Goal: Task Accomplishment & Management: Use online tool/utility

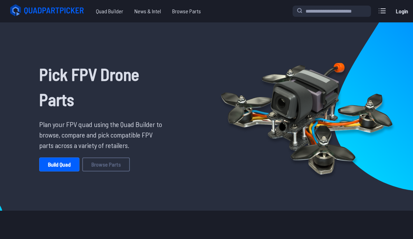
click at [57, 160] on link "Build Quad" at bounding box center [59, 165] width 40 height 14
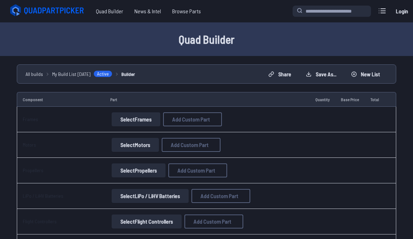
click at [119, 123] on button "Select Frames" at bounding box center [136, 119] width 49 height 14
click at [125, 122] on button "Select Frames" at bounding box center [136, 119] width 49 height 14
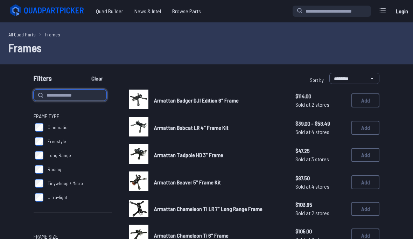
click at [61, 92] on input at bounding box center [70, 95] width 73 height 11
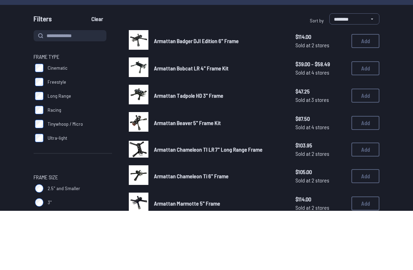
scroll to position [60, 0]
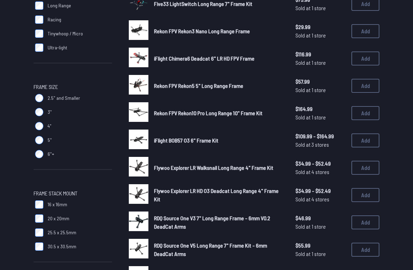
scroll to position [150, 0]
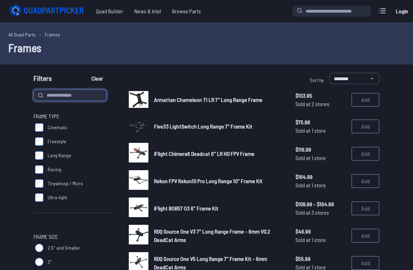
click at [60, 95] on input at bounding box center [70, 95] width 73 height 11
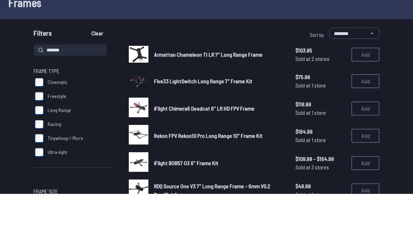
scroll to position [45, 0]
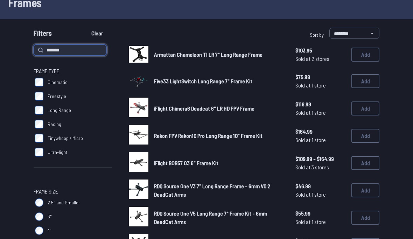
click at [67, 54] on input "******" at bounding box center [70, 49] width 73 height 11
type input "******"
click at [98, 33] on button "Clear" at bounding box center [96, 33] width 23 height 11
type input "******"
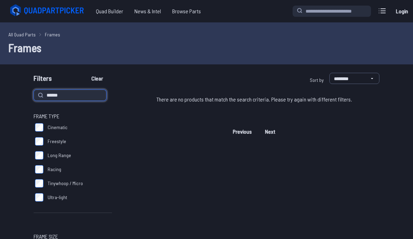
click at [64, 97] on input "******" at bounding box center [70, 95] width 73 height 11
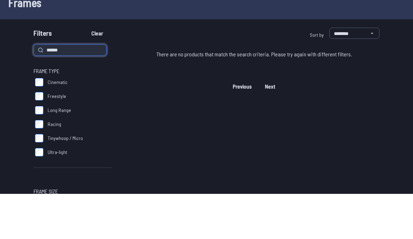
click at [55, 90] on input "******" at bounding box center [70, 95] width 73 height 11
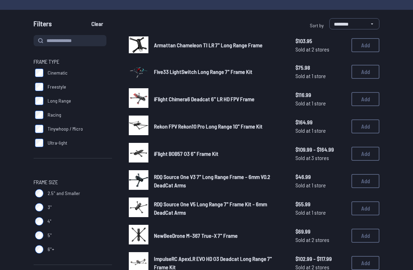
scroll to position [55, 0]
click at [368, 131] on button "Add" at bounding box center [365, 126] width 28 height 14
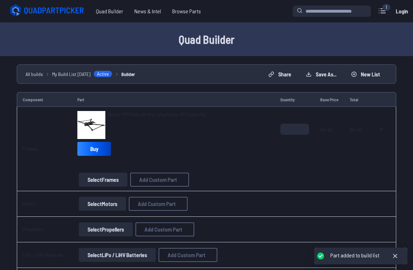
click at [101, 201] on button "Select Motors" at bounding box center [102, 204] width 47 height 14
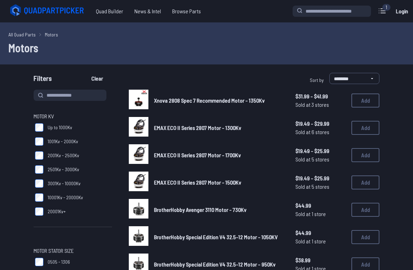
click at [99, 204] on label "10001Kv - 20000Kv" at bounding box center [73, 197] width 78 height 14
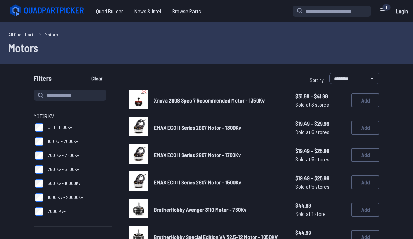
click at [390, 0] on div "Quad Builder News & Intel Browse Quad Builder News & Intel Browse Parts 1 Curre…" at bounding box center [206, 11] width 413 height 22
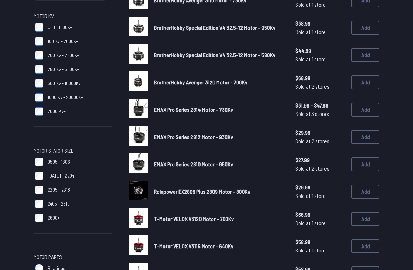
scroll to position [106, 0]
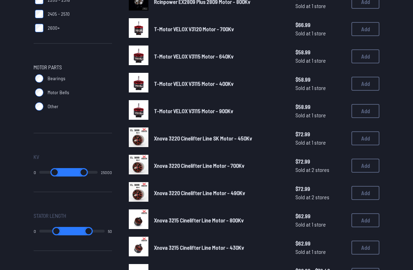
scroll to position [290, 0]
click at [368, 111] on button "Add" at bounding box center [365, 111] width 28 height 14
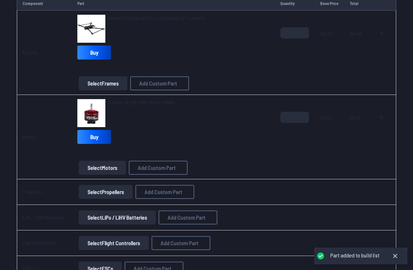
scroll to position [99, 0]
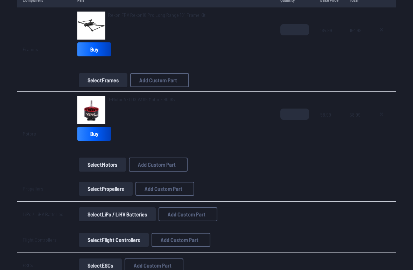
click at [98, 165] on button "Select Motors" at bounding box center [102, 165] width 47 height 14
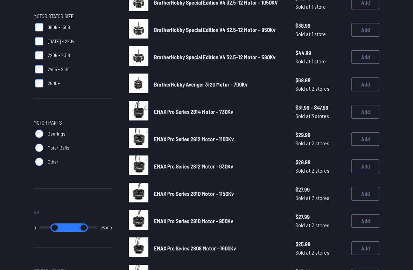
scroll to position [235, 0]
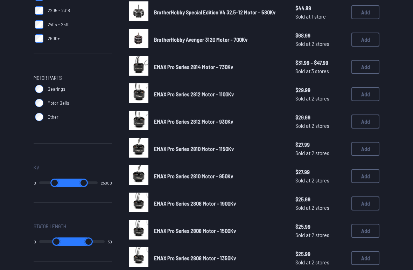
scroll to position [279, 0]
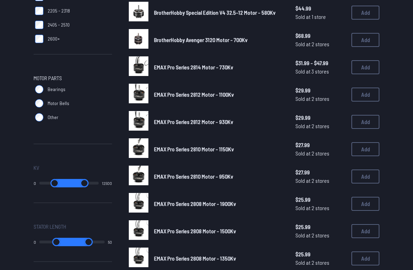
type input "*****"
type input "*"
type input "*****"
type input "*"
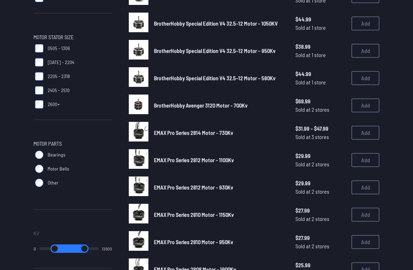
scroll to position [214, 0]
type input "*****"
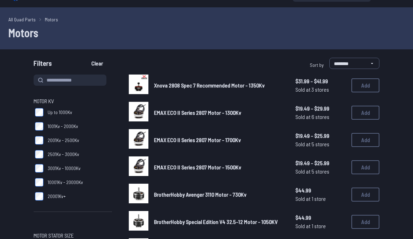
scroll to position [4, 0]
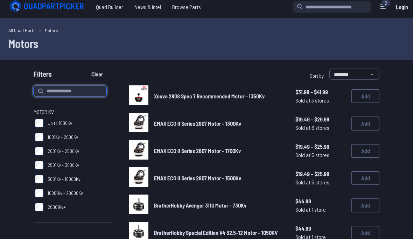
click at [62, 91] on input at bounding box center [70, 90] width 73 height 11
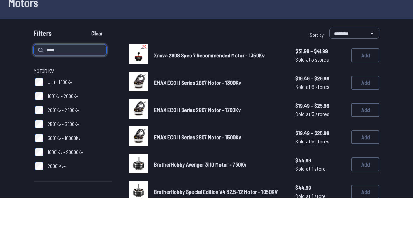
type input "****"
click at [98, 69] on button "Clear" at bounding box center [96, 74] width 23 height 11
type input "****"
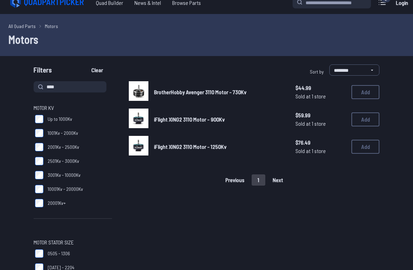
scroll to position [10, 0]
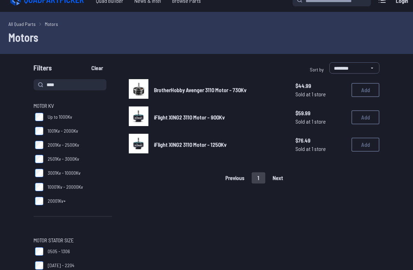
click at [370, 114] on button "Add" at bounding box center [365, 118] width 28 height 14
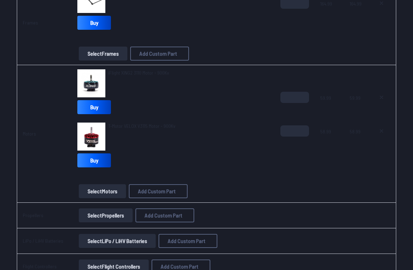
scroll to position [126, 0]
click at [378, 98] on button at bounding box center [382, 97] width 18 height 11
type textarea "**********"
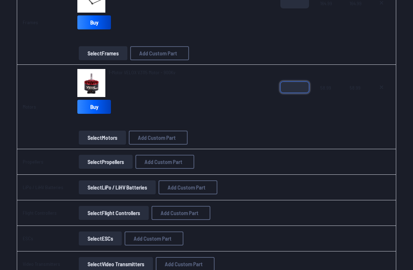
click at [299, 82] on input "*" at bounding box center [294, 87] width 29 height 11
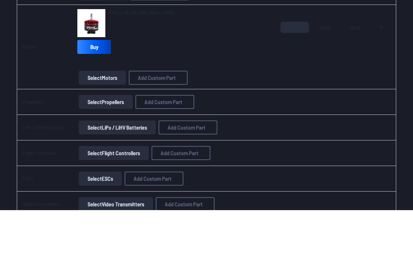
scroll to position [186, 0]
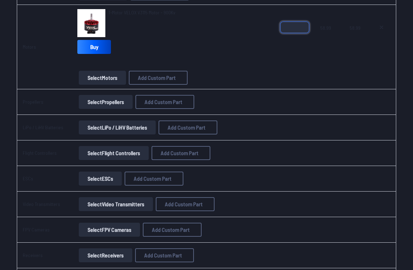
type input "*"
click at [104, 100] on button "Select Propellers" at bounding box center [106, 102] width 54 height 14
click at [105, 106] on button "Select Propellers" at bounding box center [106, 102] width 54 height 14
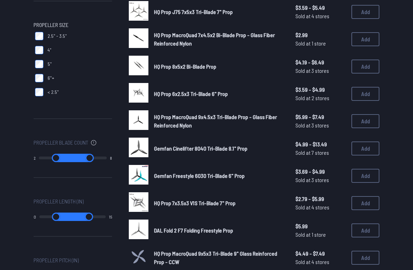
scroll to position [200, 0]
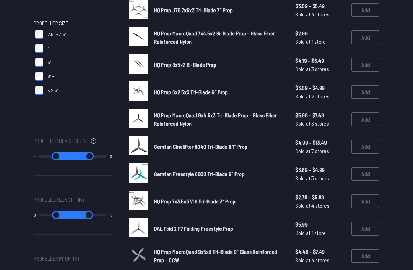
type input "*"
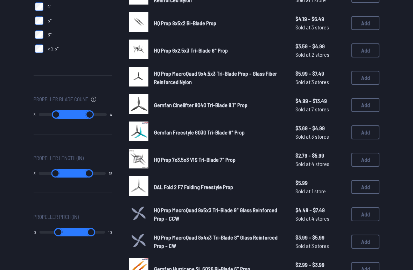
scroll to position [241, 0]
type input "*"
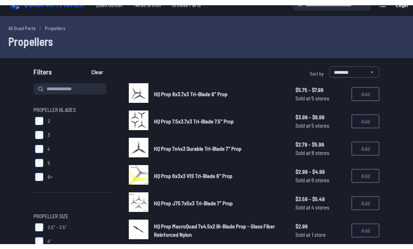
scroll to position [0, 0]
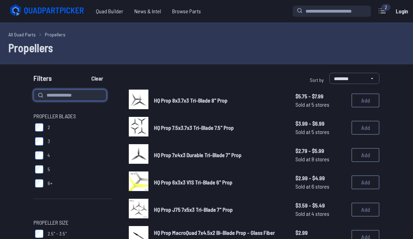
click at [49, 96] on input at bounding box center [70, 95] width 73 height 11
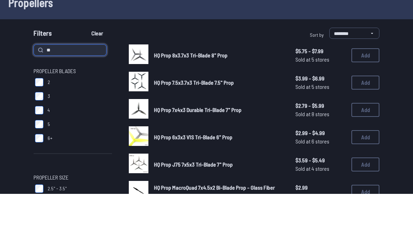
type input "**"
click at [98, 73] on button "Clear" at bounding box center [96, 78] width 23 height 11
type input "**"
type input "*"
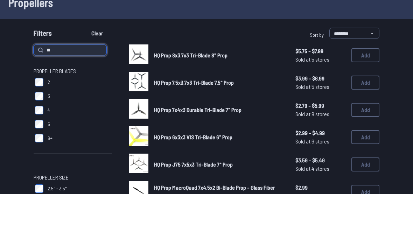
type input "*"
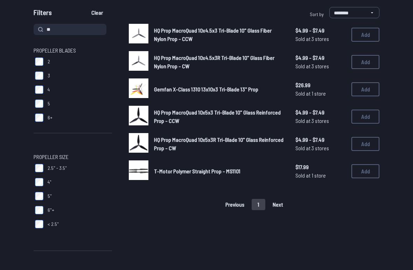
scroll to position [67, 0]
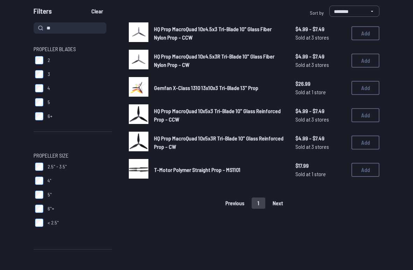
click at [368, 141] on button "Add" at bounding box center [365, 142] width 28 height 14
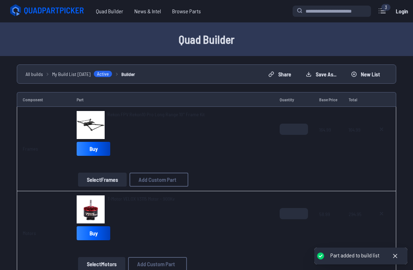
click at [368, 116] on td at bounding box center [381, 149] width 29 height 84
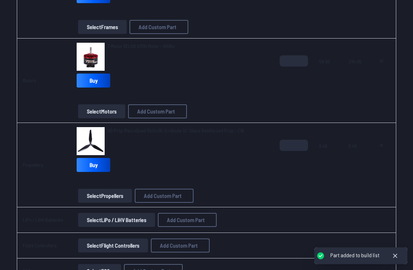
scroll to position [153, 0]
click at [101, 194] on button "Select Propellers" at bounding box center [105, 196] width 54 height 14
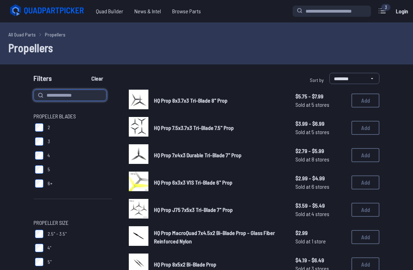
click at [58, 99] on input at bounding box center [70, 95] width 73 height 11
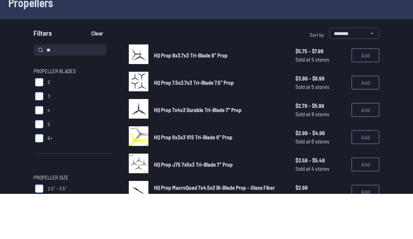
scroll to position [45, 0]
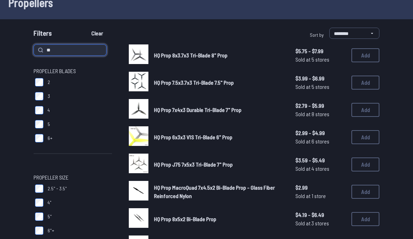
click at [62, 54] on input "**" at bounding box center [70, 49] width 73 height 11
type input "**"
click at [98, 33] on button "Clear" at bounding box center [96, 33] width 23 height 11
type input "**"
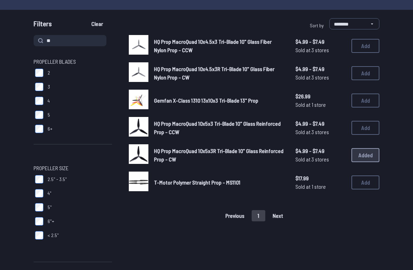
scroll to position [55, 0]
click at [368, 128] on button "Add" at bounding box center [365, 128] width 28 height 14
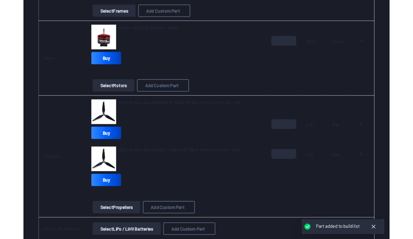
scroll to position [168, 0]
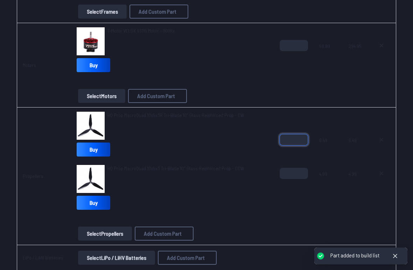
click at [294, 141] on input "*" at bounding box center [294, 139] width 28 height 11
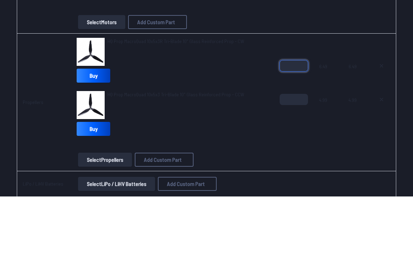
type input "*"
click at [300, 168] on input "*" at bounding box center [294, 173] width 28 height 11
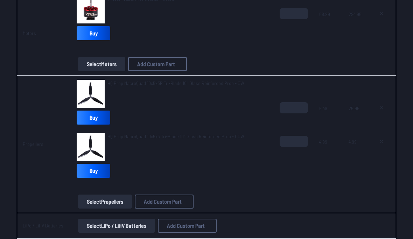
scroll to position [195, 0]
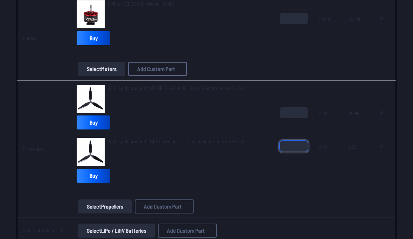
click at [294, 150] on input "*" at bounding box center [294, 146] width 28 height 11
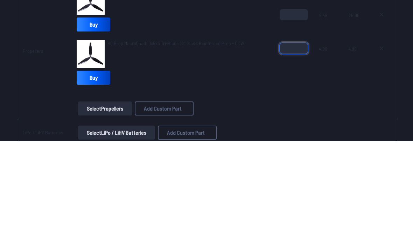
type input "*"
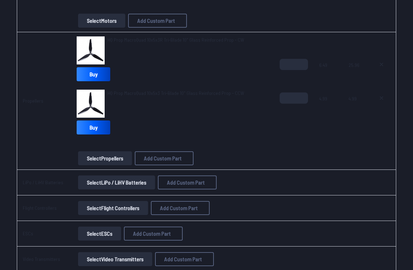
scroll to position [243, 0]
click at [108, 209] on button "Select Flight Controllers" at bounding box center [113, 208] width 70 height 14
click at [110, 209] on button "Select Flight Controllers" at bounding box center [113, 208] width 70 height 14
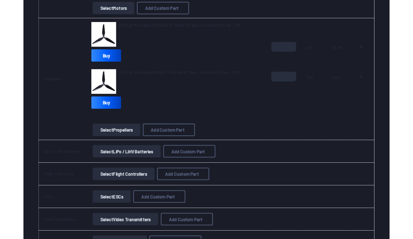
scroll to position [286, 0]
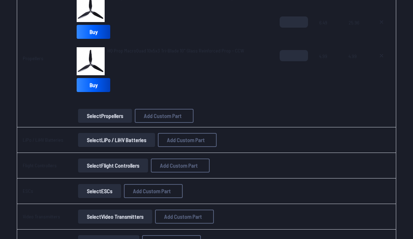
click at [119, 169] on button "Select Flight Controllers" at bounding box center [113, 166] width 70 height 14
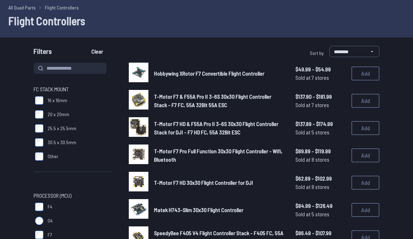
scroll to position [24, 0]
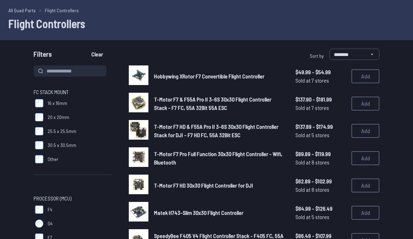
click at [365, 106] on button "Add" at bounding box center [365, 104] width 28 height 14
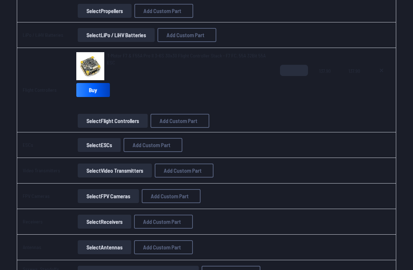
click at [98, 173] on button "Select Video Transmitters" at bounding box center [115, 171] width 74 height 14
click at [107, 169] on button "Select Video Transmitters" at bounding box center [115, 170] width 74 height 14
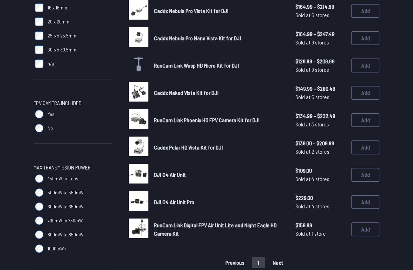
scroll to position [229, 0]
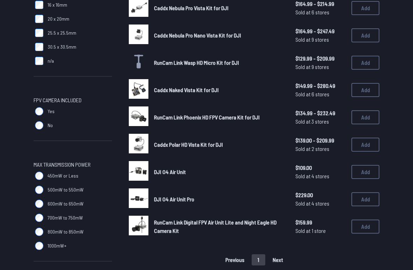
click at [361, 193] on button "Add" at bounding box center [365, 200] width 28 height 14
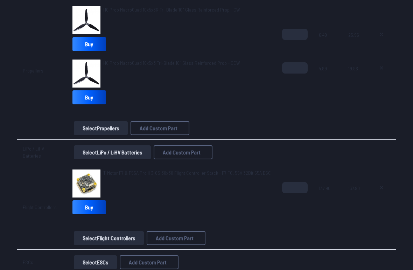
scroll to position [283, 0]
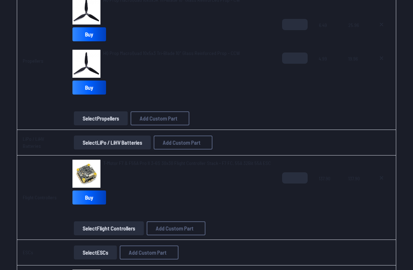
click at [102, 146] on button "Select LiPo / LiHV Batteries" at bounding box center [112, 142] width 77 height 14
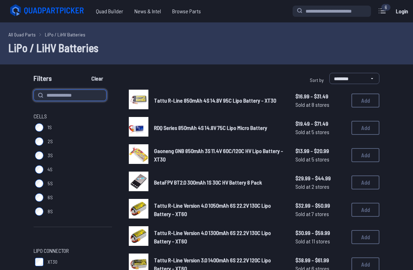
click at [59, 95] on input at bounding box center [70, 95] width 73 height 11
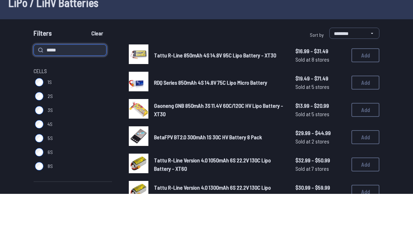
type input "*****"
click at [98, 73] on button "Clear" at bounding box center [96, 78] width 23 height 11
type input "*****"
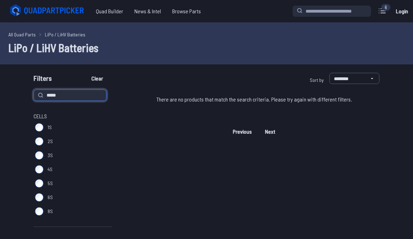
click at [65, 97] on input "*****" at bounding box center [70, 95] width 73 height 11
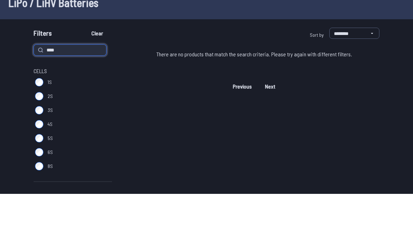
type input "****"
click at [98, 73] on button "Clear" at bounding box center [96, 78] width 23 height 11
type input "****"
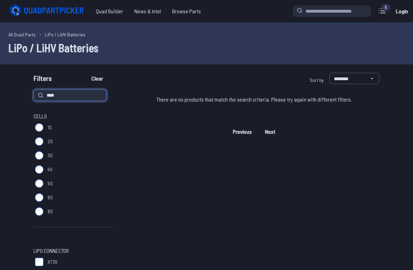
type input "****"
click at [98, 78] on button "Clear" at bounding box center [96, 78] width 23 height 11
type input "****"
type input "*"
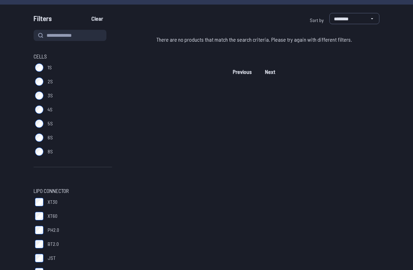
scroll to position [105, 0]
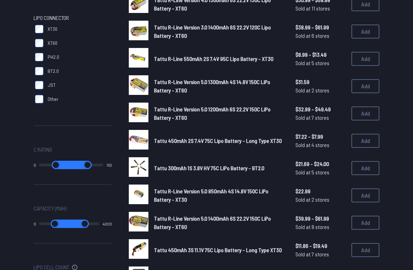
scroll to position [233, 0]
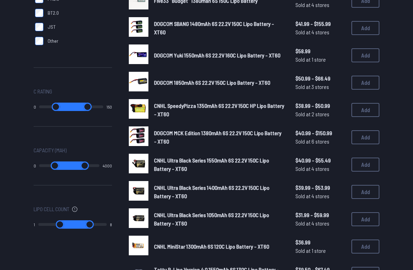
scroll to position [291, 0]
type input "****"
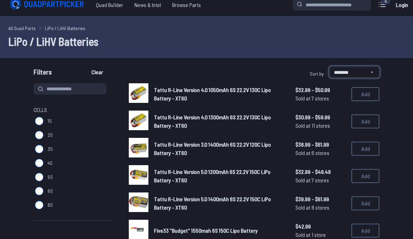
click at [371, 72] on select "**********" at bounding box center [354, 72] width 50 height 11
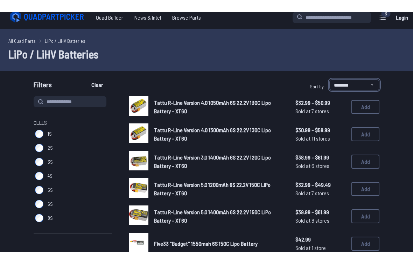
scroll to position [6, 0]
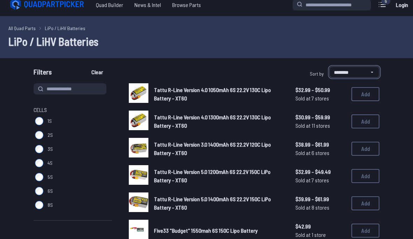
select select "**********"
type input "*"
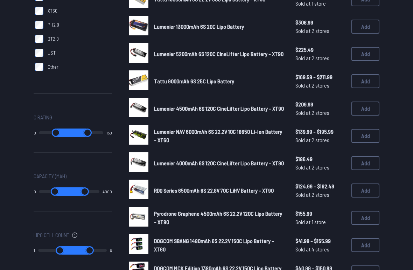
scroll to position [265, 0]
click at [362, 137] on button "Add" at bounding box center [365, 136] width 28 height 14
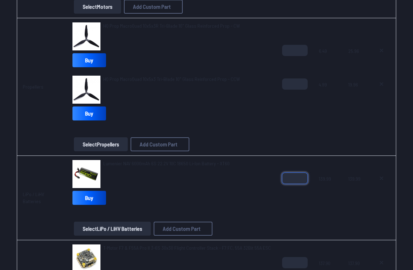
click at [298, 182] on input "*" at bounding box center [295, 178] width 26 height 11
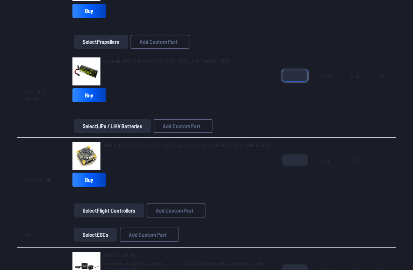
scroll to position [361, 0]
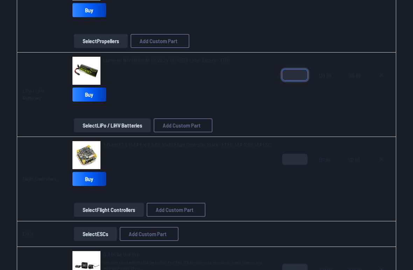
type input "*"
click at [380, 78] on button at bounding box center [382, 74] width 18 height 11
type textarea "**********"
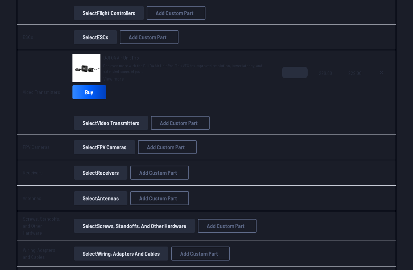
scroll to position [498, 0]
click at [107, 169] on button "Select Receivers" at bounding box center [101, 173] width 54 height 14
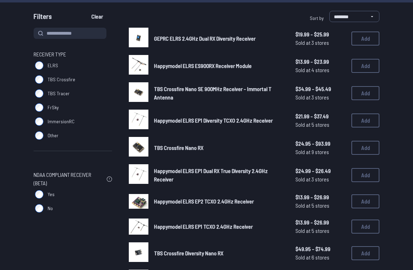
scroll to position [103, 0]
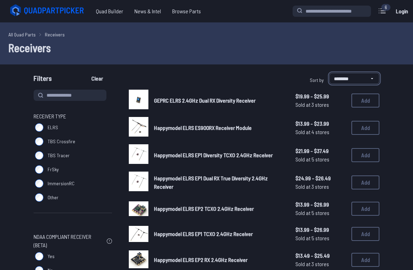
click at [369, 78] on select "**********" at bounding box center [354, 78] width 50 height 11
select select "**********"
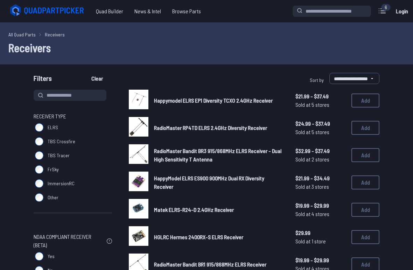
click at [368, 127] on button "Add" at bounding box center [365, 128] width 28 height 14
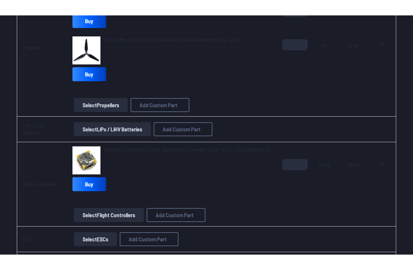
scroll to position [308, 0]
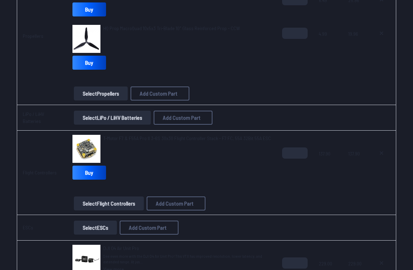
click at [118, 139] on span "T-Motor F7 & F55A Pro II 3-6S 30x30 Flight Controller Stack - F7 FC, 55A 32Bit …" at bounding box center [187, 138] width 168 height 6
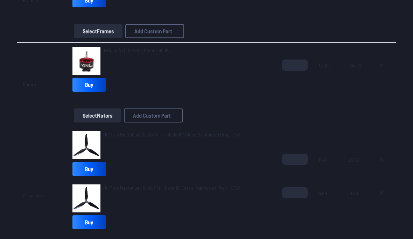
scroll to position [140, 0]
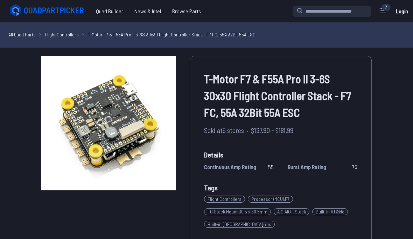
click at [112, 7] on span "Quad Builder" at bounding box center [109, 11] width 39 height 14
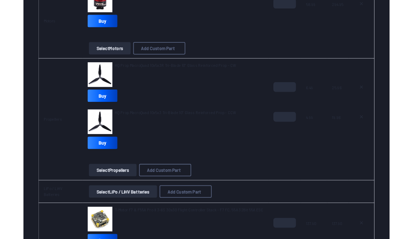
scroll to position [210, 0]
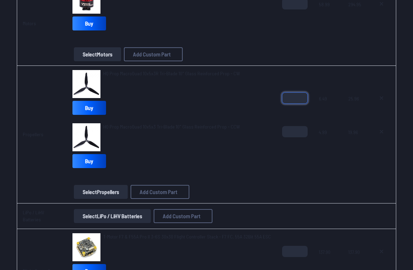
click at [298, 97] on input "*" at bounding box center [295, 97] width 26 height 11
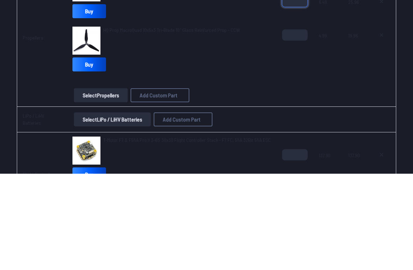
type input "*"
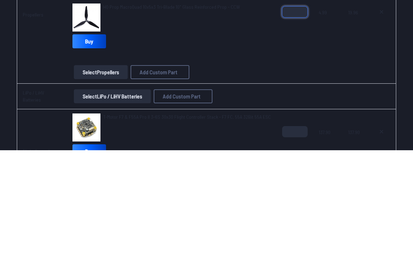
click at [295, 126] on input "*" at bounding box center [295, 131] width 26 height 11
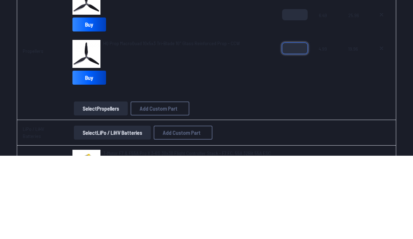
type input "*"
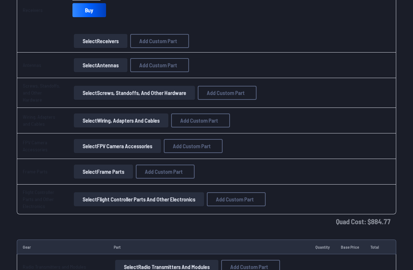
scroll to position [690, 0]
click at [102, 192] on button "Select Flight Controller Parts and Other Electronics" at bounding box center [139, 199] width 130 height 14
click at [102, 193] on button "Select Flight Controller Parts and Other Electronics" at bounding box center [139, 199] width 130 height 14
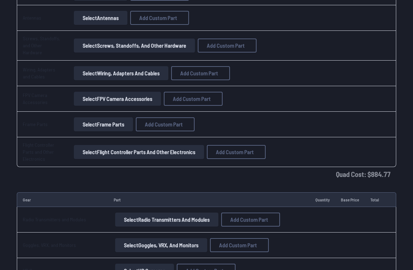
scroll to position [740, 0]
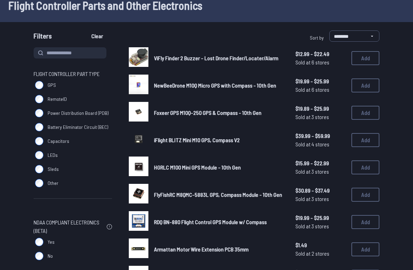
scroll to position [42, 0]
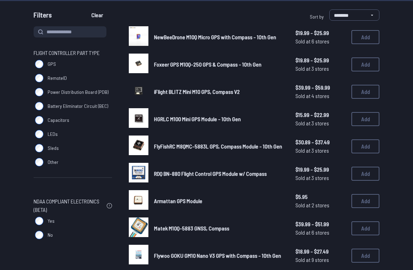
scroll to position [63, 0]
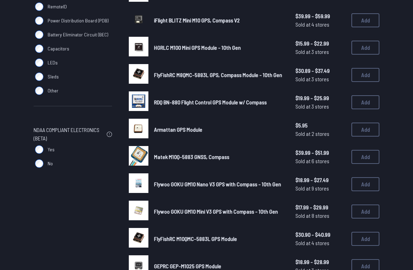
click at [367, 150] on button "Add" at bounding box center [365, 157] width 28 height 14
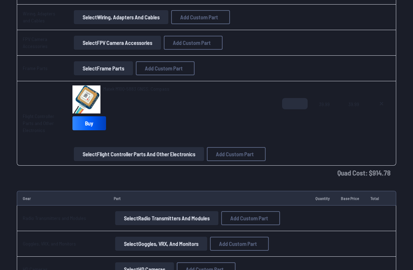
scroll to position [794, 0]
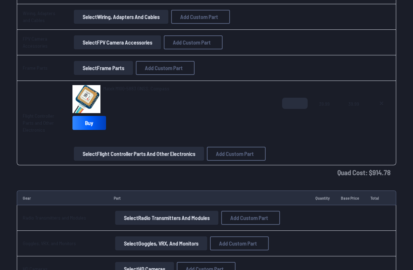
click at [105, 147] on button "Select Flight Controller Parts and Other Electronics" at bounding box center [139, 154] width 130 height 14
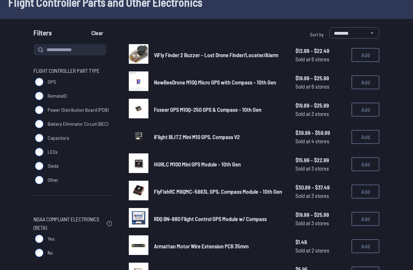
scroll to position [46, 0]
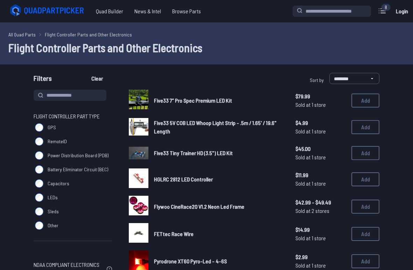
click at [142, 105] on img at bounding box center [139, 100] width 20 height 20
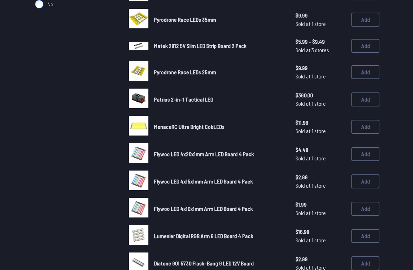
scroll to position [294, 0]
click at [137, 124] on img at bounding box center [139, 126] width 20 height 20
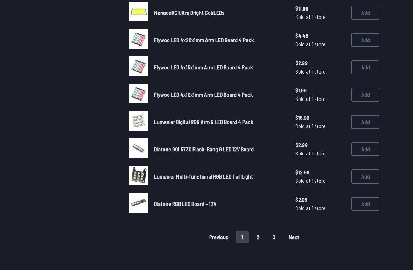
scroll to position [408, 0]
click at [365, 123] on button "Add" at bounding box center [365, 122] width 28 height 14
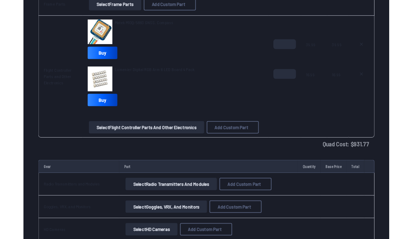
scroll to position [888, 0]
